Goal: Use online tool/utility

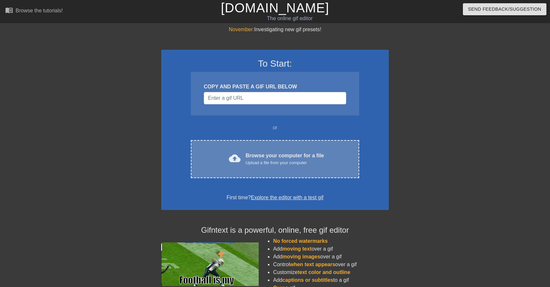
click at [270, 153] on div "Browse your computer for a file Upload a file from your computer" at bounding box center [285, 159] width 78 height 14
click at [256, 152] on div "Browse your computer for a file Upload a file from your computer" at bounding box center [285, 159] width 78 height 14
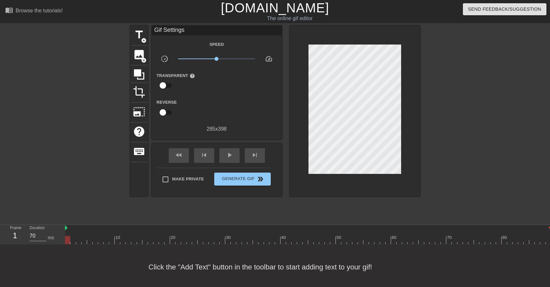
click at [43, 154] on div at bounding box center [73, 123] width 97 height 195
click at [136, 32] on span "title" at bounding box center [139, 35] width 12 height 12
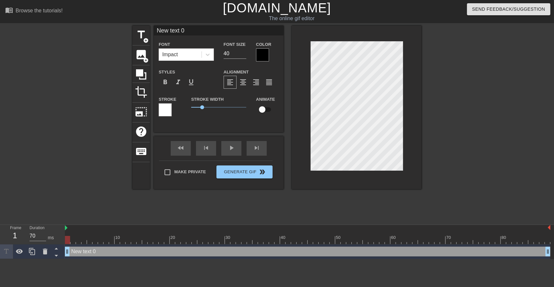
scroll to position [1, 1]
type input "@"
type textarea "@"
paste textarea "2068453"
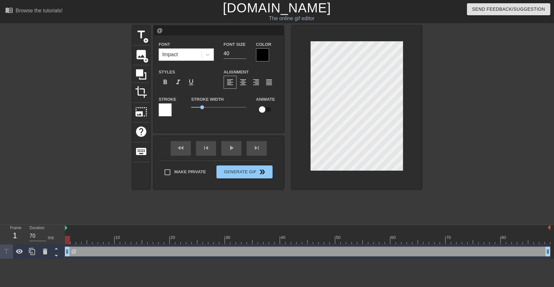
type input "@2068453"
type textarea "@2068453"
click at [204, 54] on div at bounding box center [208, 55] width 12 height 12
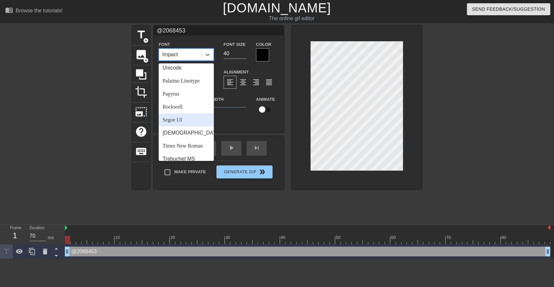
scroll to position [205, 0]
click at [188, 101] on div "Papyrus" at bounding box center [186, 94] width 55 height 13
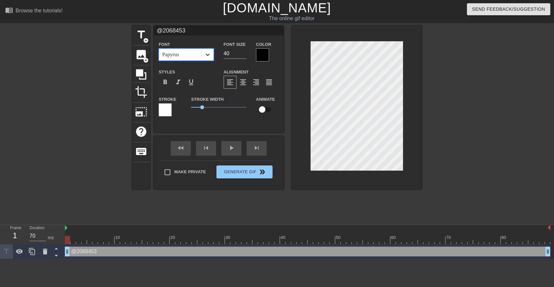
click at [208, 51] on icon at bounding box center [208, 54] width 6 height 6
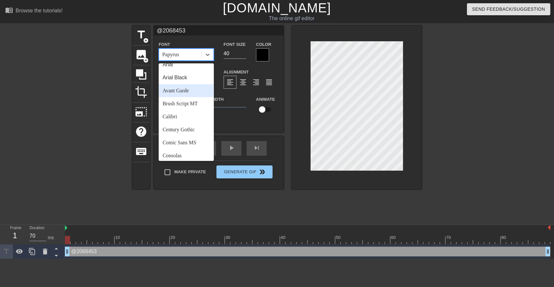
scroll to position [0, 0]
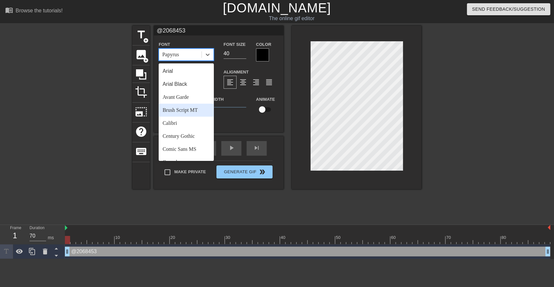
click at [190, 112] on div "Brush Script MT" at bounding box center [186, 110] width 55 height 13
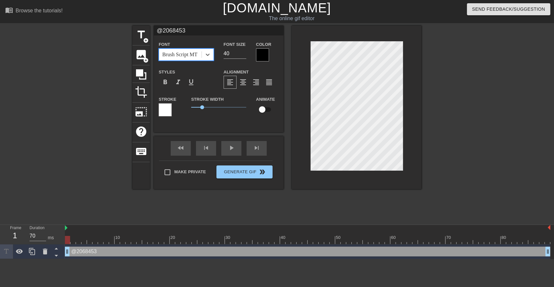
click at [162, 111] on div at bounding box center [165, 109] width 13 height 13
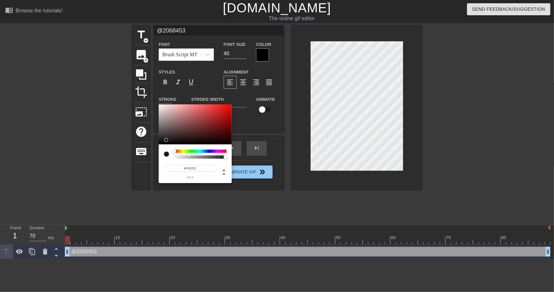
type input "#000000"
drag, startPoint x: 181, startPoint y: 129, endPoint x: 148, endPoint y: 147, distance: 37.2
click at [148, 147] on div "#000000 hex" at bounding box center [277, 146] width 554 height 292
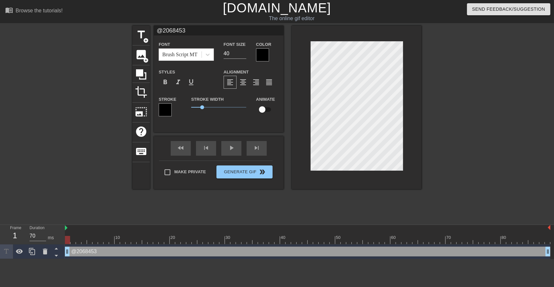
click at [264, 55] on div at bounding box center [262, 54] width 13 height 13
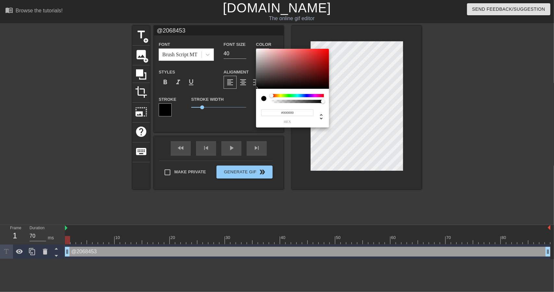
drag, startPoint x: 290, startPoint y: 103, endPoint x: 273, endPoint y: 102, distance: 17.9
click at [273, 102] on div "#000000 hex" at bounding box center [292, 108] width 73 height 39
type input "0"
type input "151"
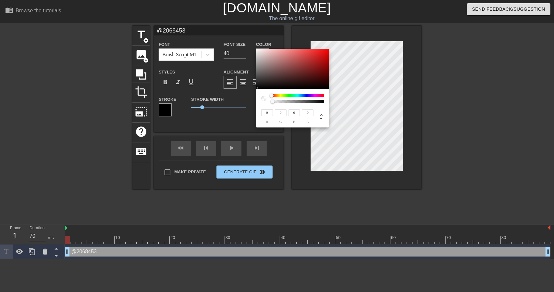
type input "122"
type input "153"
type input "124"
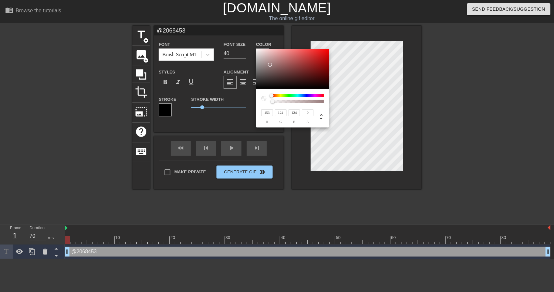
type input "219"
type input "189"
type input "244"
type input "221"
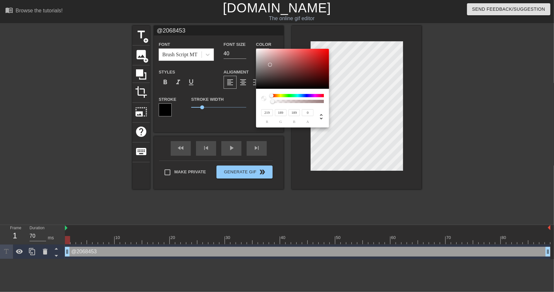
type input "221"
type input "255"
type input "242"
type input "251"
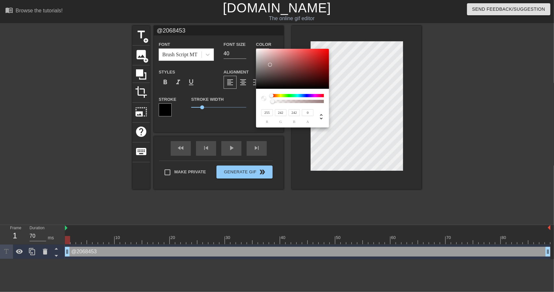
type input "251"
type input "255"
drag, startPoint x: 270, startPoint y: 65, endPoint x: 249, endPoint y: 43, distance: 30.3
click at [249, 43] on div "255 r 255 g 255 b 0 a" at bounding box center [277, 146] width 554 height 292
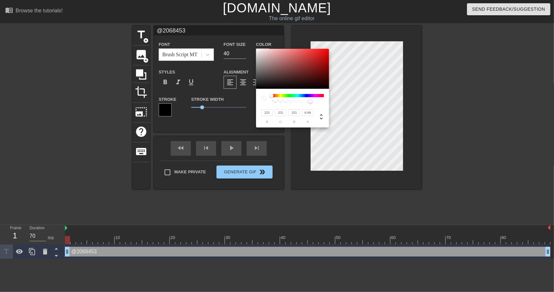
type input "1"
drag, startPoint x: 277, startPoint y: 101, endPoint x: 330, endPoint y: 100, distance: 52.6
click at [330, 100] on div "255 r 255 g 255 b 1 a" at bounding box center [277, 146] width 554 height 292
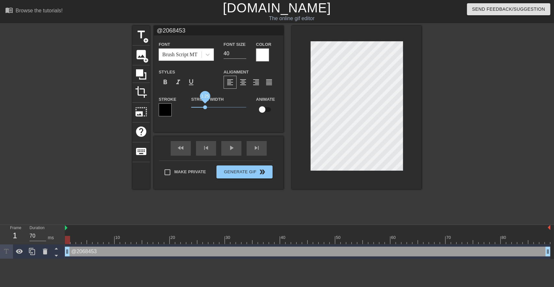
click at [205, 108] on span "1.25" at bounding box center [205, 107] width 4 height 4
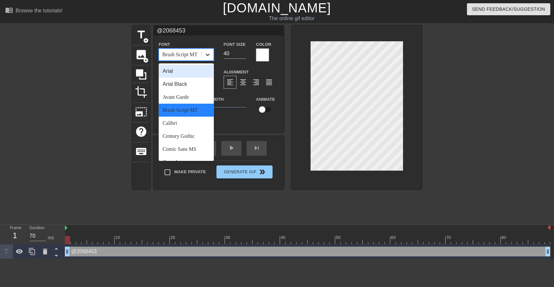
click at [211, 55] on icon at bounding box center [208, 54] width 6 height 6
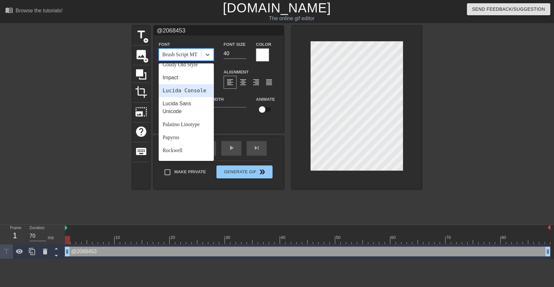
scroll to position [195, 0]
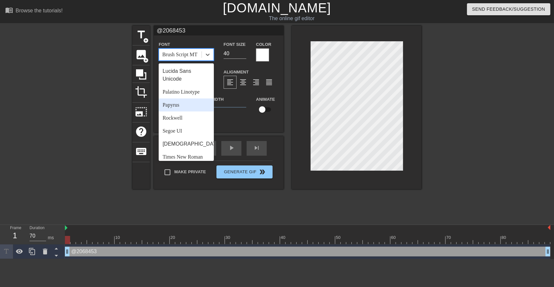
click at [188, 111] on div "Papyrus" at bounding box center [186, 104] width 55 height 13
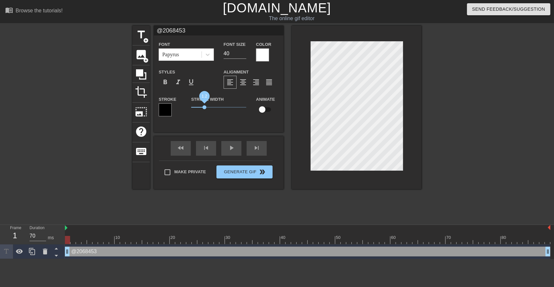
click at [205, 110] on span "1.2" at bounding box center [218, 107] width 55 height 8
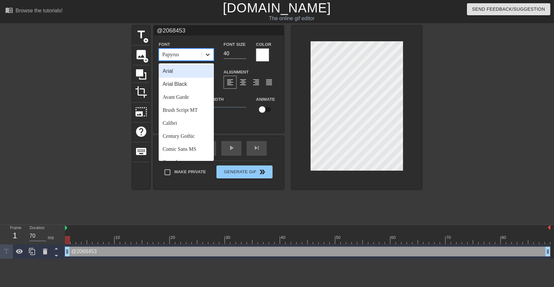
click at [206, 54] on icon at bounding box center [208, 54] width 6 height 6
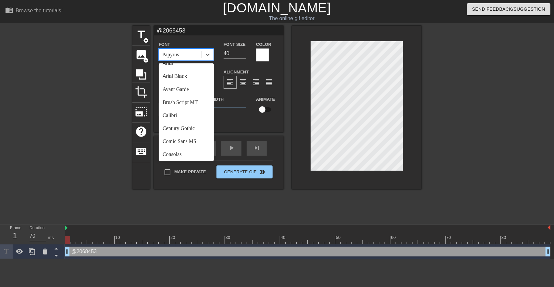
scroll to position [0, 0]
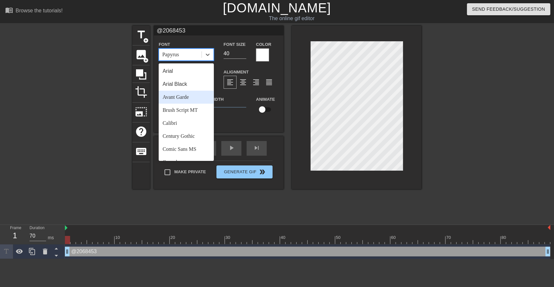
click at [187, 97] on div "Avant Garde" at bounding box center [186, 97] width 55 height 13
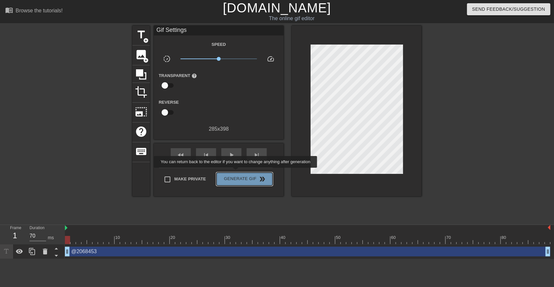
click at [236, 172] on button "Generate Gif double_arrow" at bounding box center [245, 178] width 56 height 13
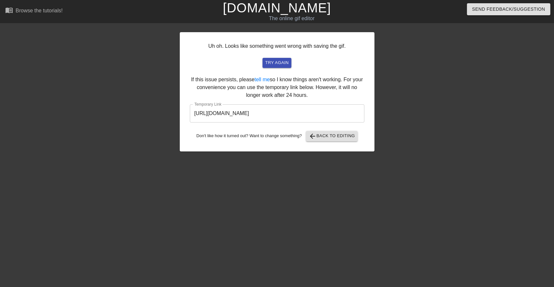
click at [346, 223] on html "menu_book Browse the tutorials! Gifntext.com The online gif editor Send Feedbac…" at bounding box center [277, 111] width 554 height 223
click at [284, 62] on span "try again" at bounding box center [276, 62] width 23 height 7
click at [284, 113] on input "https://www.gifntext.com/temp_generations/1ocM2Olp.gif" at bounding box center [277, 113] width 175 height 18
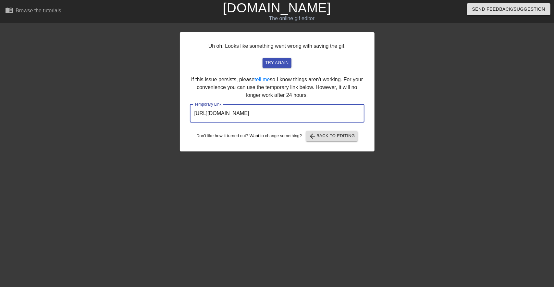
click at [431, 90] on div at bounding box center [431, 123] width 97 height 195
